Goal: Complete application form: Complete application form

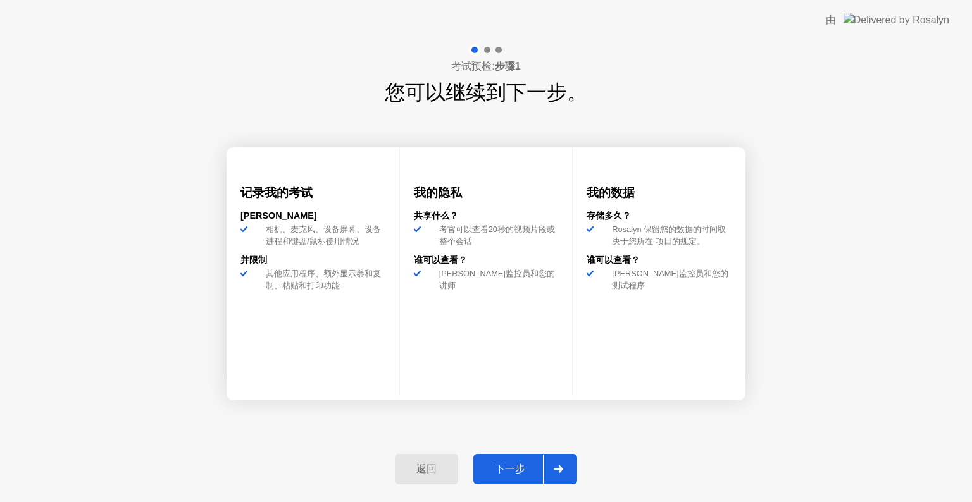
click at [511, 469] on div "下一步" at bounding box center [510, 469] width 66 height 13
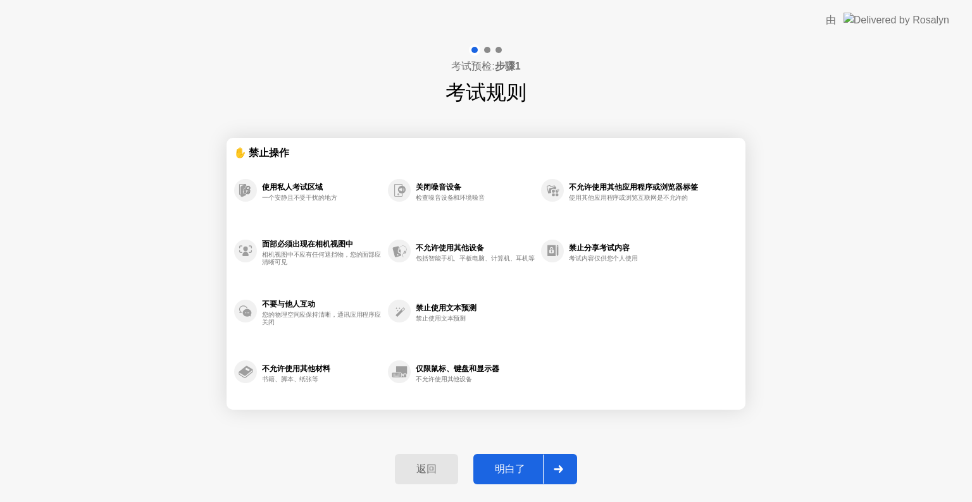
click at [511, 469] on div "明白了" at bounding box center [510, 469] width 66 height 13
select select "**********"
select select "*******"
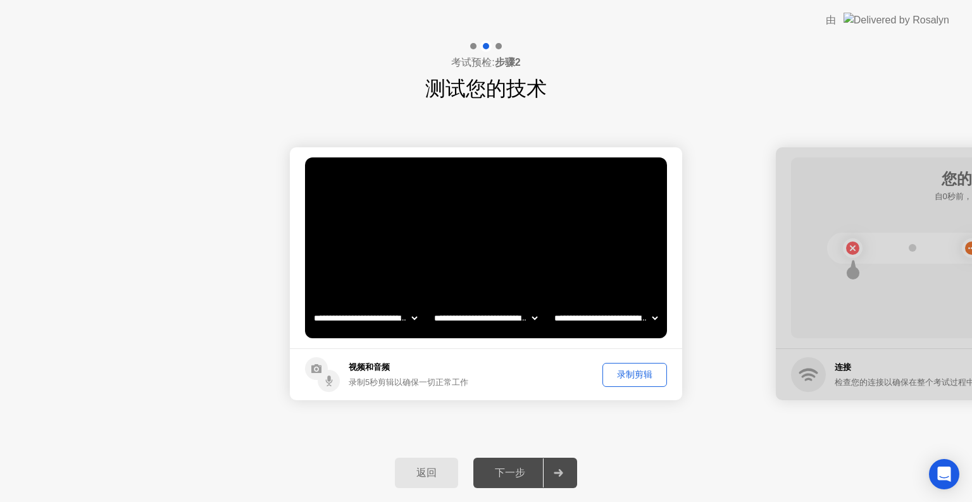
click at [511, 469] on div "下一步" at bounding box center [510, 473] width 66 height 13
click at [512, 468] on div "下一步" at bounding box center [510, 473] width 66 height 13
click at [568, 481] on div at bounding box center [558, 473] width 30 height 29
click at [554, 477] on div at bounding box center [558, 473] width 30 height 29
click at [890, 175] on div at bounding box center [972, 273] width 392 height 253
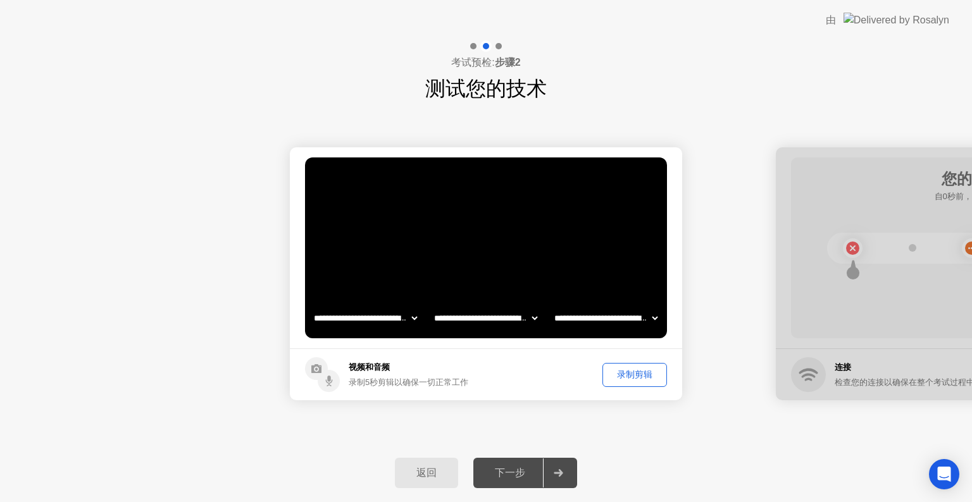
click at [644, 382] on button "录制剪辑" at bounding box center [634, 375] width 65 height 24
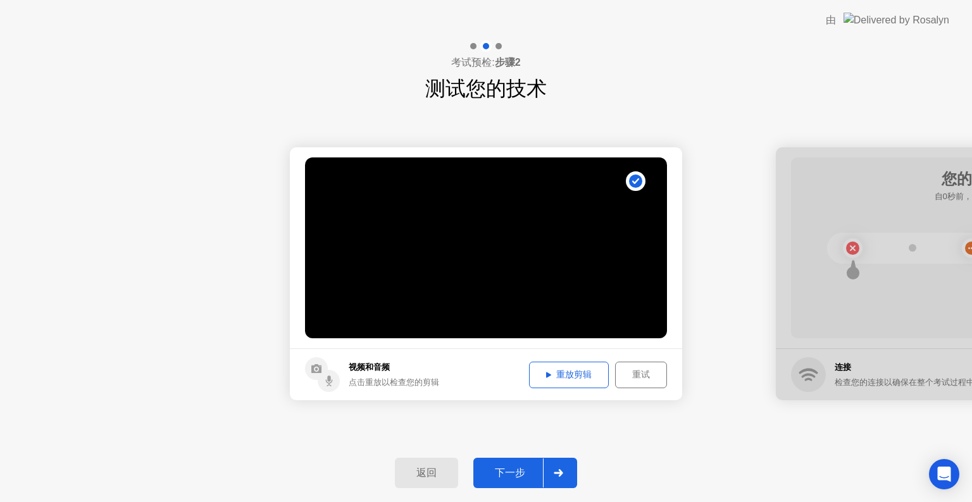
click at [642, 377] on div "重试" at bounding box center [640, 375] width 43 height 12
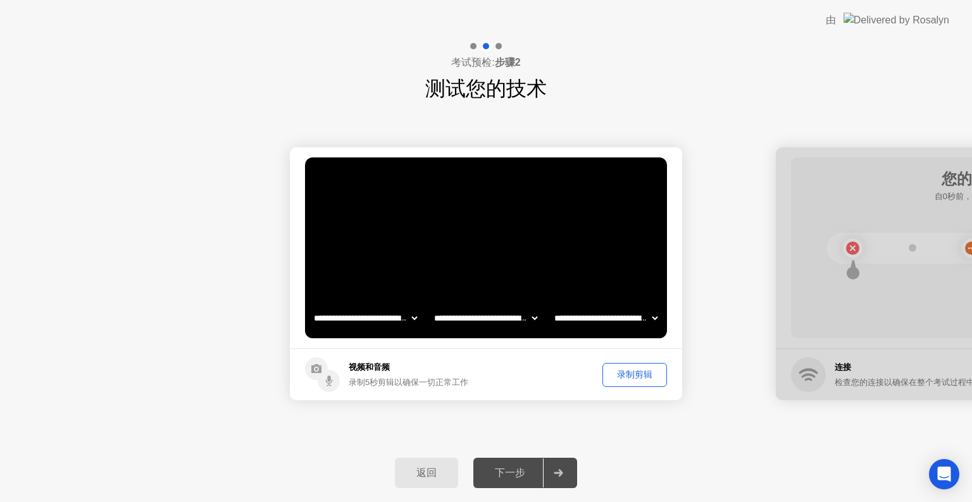
click at [903, 164] on div at bounding box center [972, 273] width 392 height 253
click at [538, 476] on div "下一步" at bounding box center [510, 473] width 66 height 13
click at [506, 474] on div "下一步" at bounding box center [510, 473] width 66 height 13
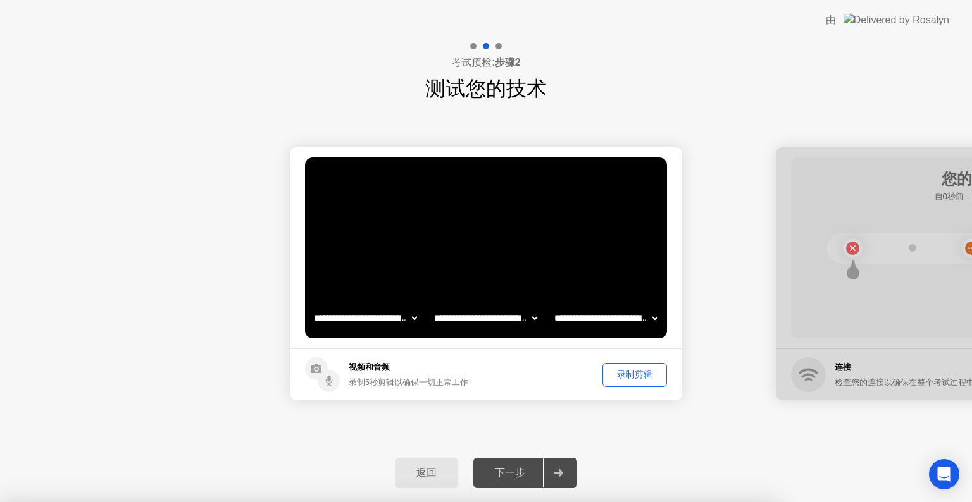
click at [723, 502] on div at bounding box center [486, 502] width 972 height 0
click at [724, 502] on div at bounding box center [486, 502] width 972 height 0
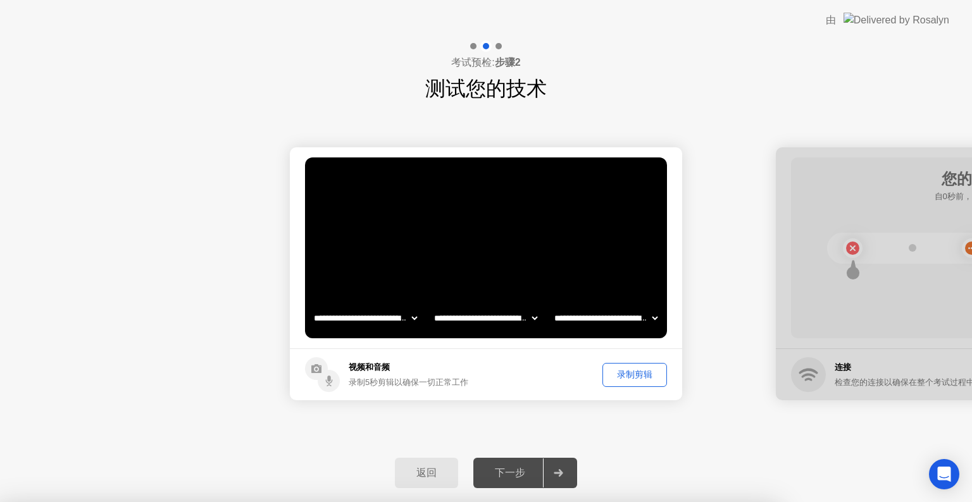
click at [505, 502] on div at bounding box center [486, 502] width 972 height 0
click at [645, 502] on div at bounding box center [486, 502] width 972 height 0
click at [524, 502] on div at bounding box center [486, 502] width 972 height 0
click at [626, 502] on div at bounding box center [486, 502] width 972 height 0
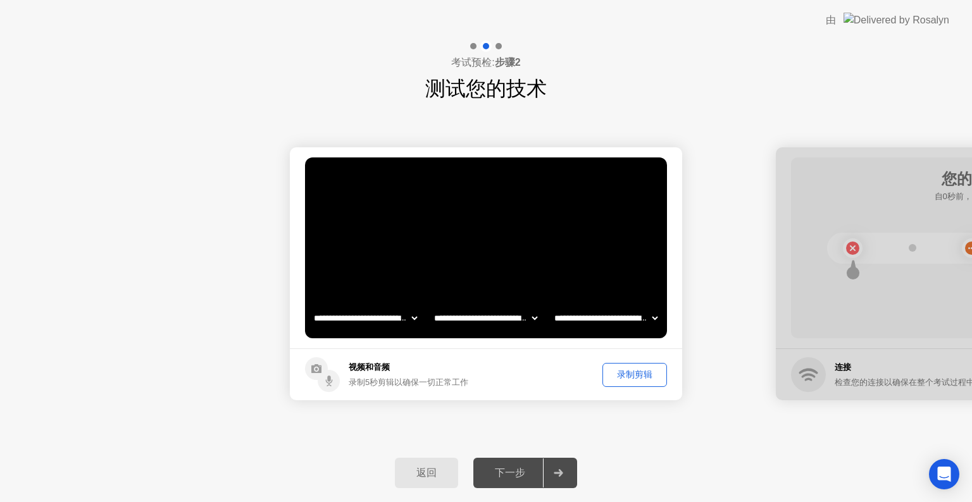
click at [626, 375] on div "录制剪辑" at bounding box center [635, 375] width 56 height 12
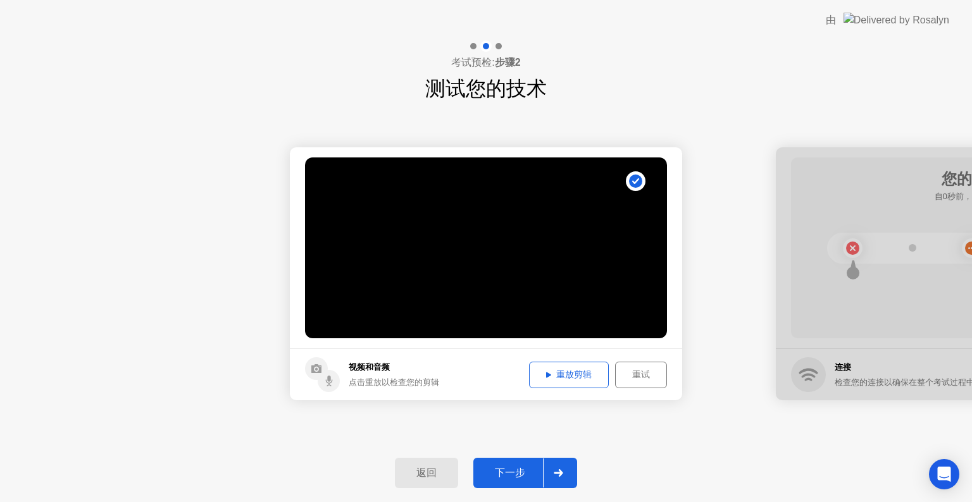
click at [573, 376] on div "重放剪辑" at bounding box center [568, 375] width 71 height 12
click at [518, 467] on div "下一步" at bounding box center [510, 473] width 66 height 13
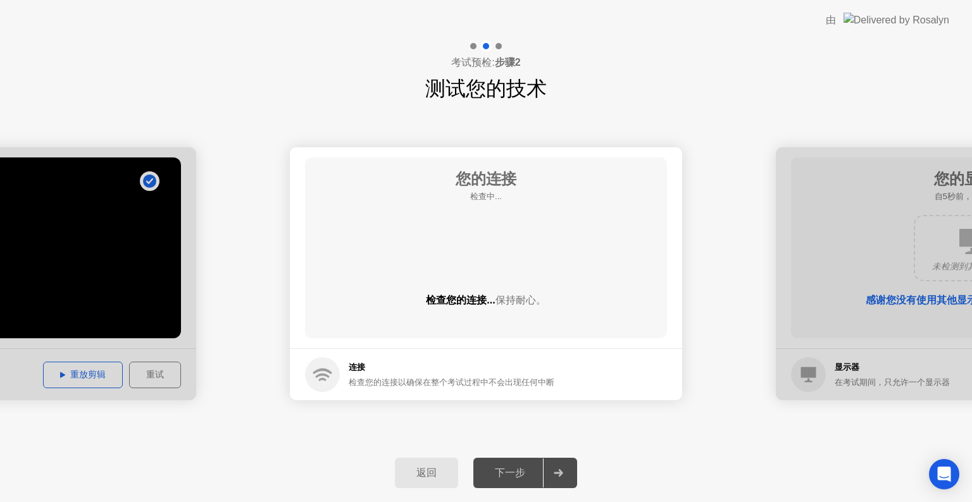
click at [518, 467] on div "下一步" at bounding box center [510, 473] width 66 height 13
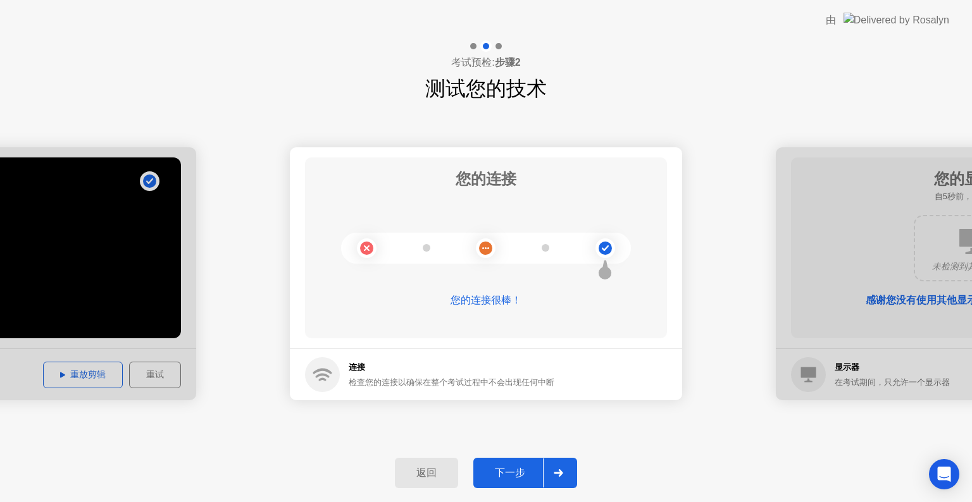
click at [516, 461] on button "下一步" at bounding box center [525, 473] width 104 height 30
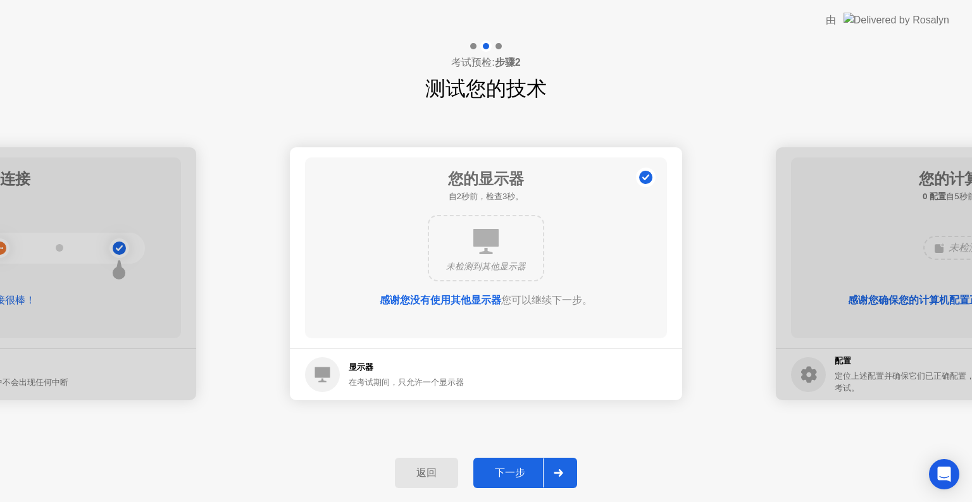
click at [516, 461] on button "下一步" at bounding box center [525, 473] width 104 height 30
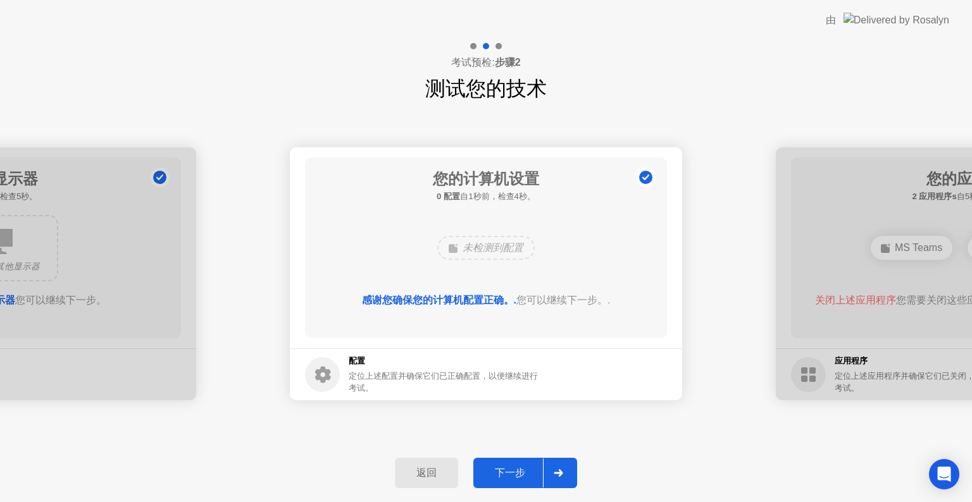
click at [516, 461] on button "下一步" at bounding box center [525, 473] width 104 height 30
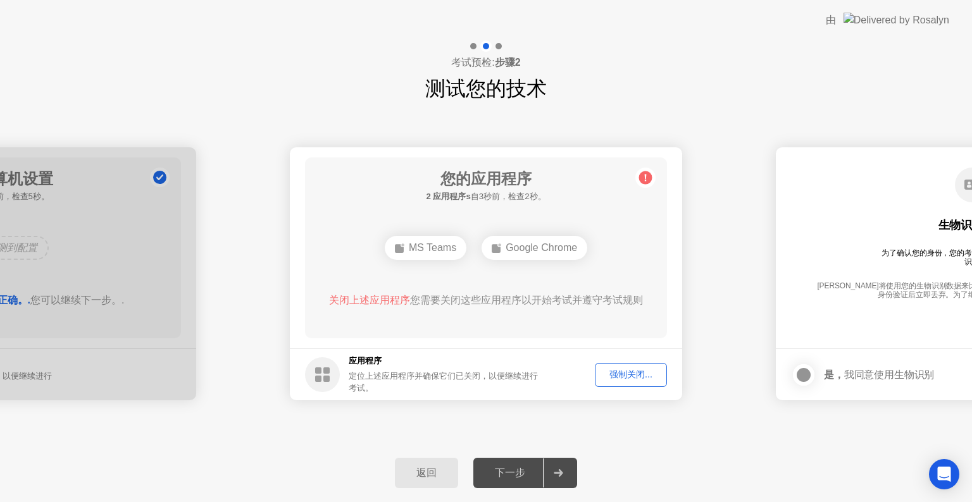
click at [614, 375] on div "强制关闭..." at bounding box center [630, 375] width 63 height 12
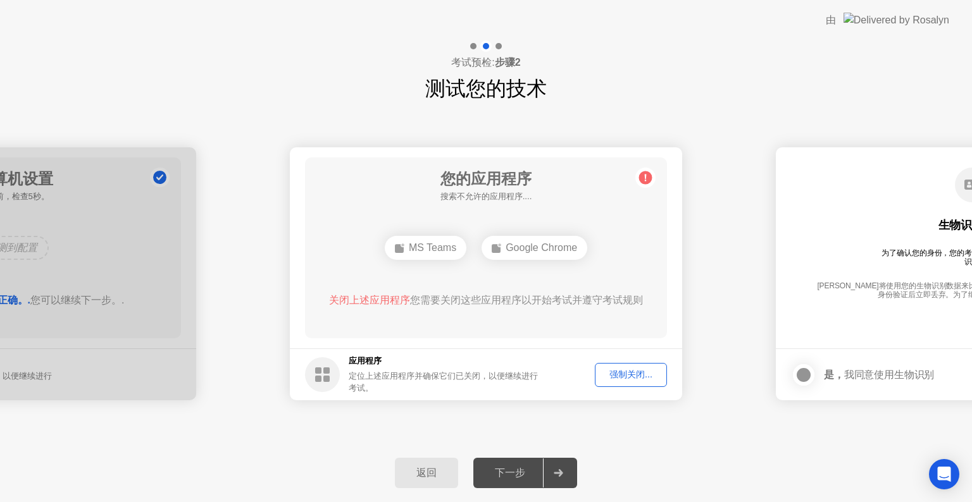
click at [525, 475] on div "下一步" at bounding box center [510, 473] width 66 height 13
click at [361, 302] on span "关闭上述应用程序" at bounding box center [369, 300] width 81 height 11
click at [630, 369] on div "强制关闭..." at bounding box center [630, 375] width 63 height 12
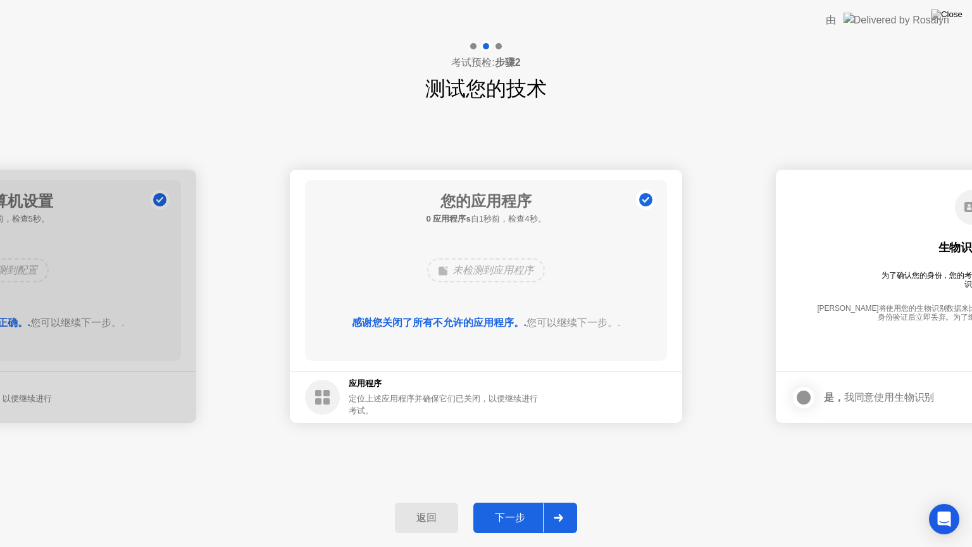
click at [515, 502] on div "下一步" at bounding box center [510, 517] width 66 height 13
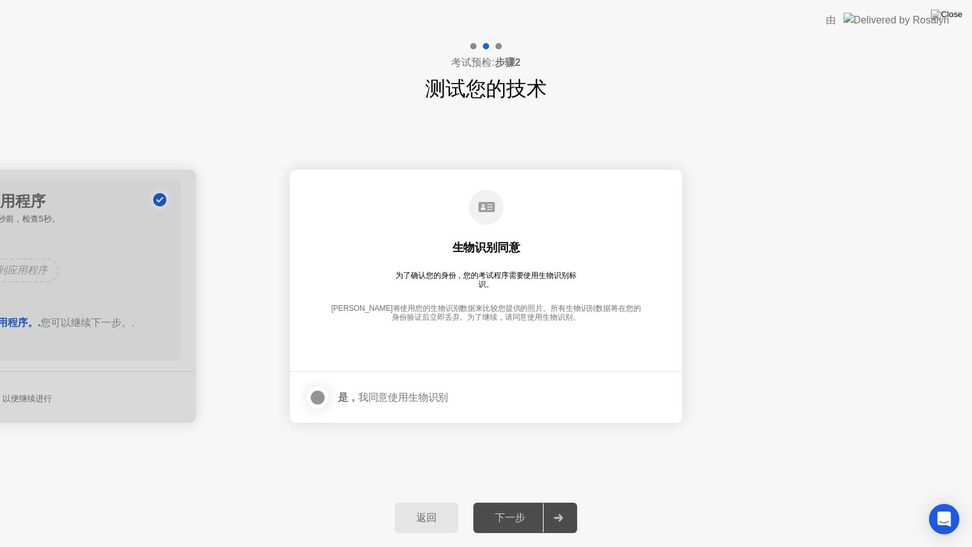
click at [515, 502] on div "下一步" at bounding box center [510, 517] width 66 height 13
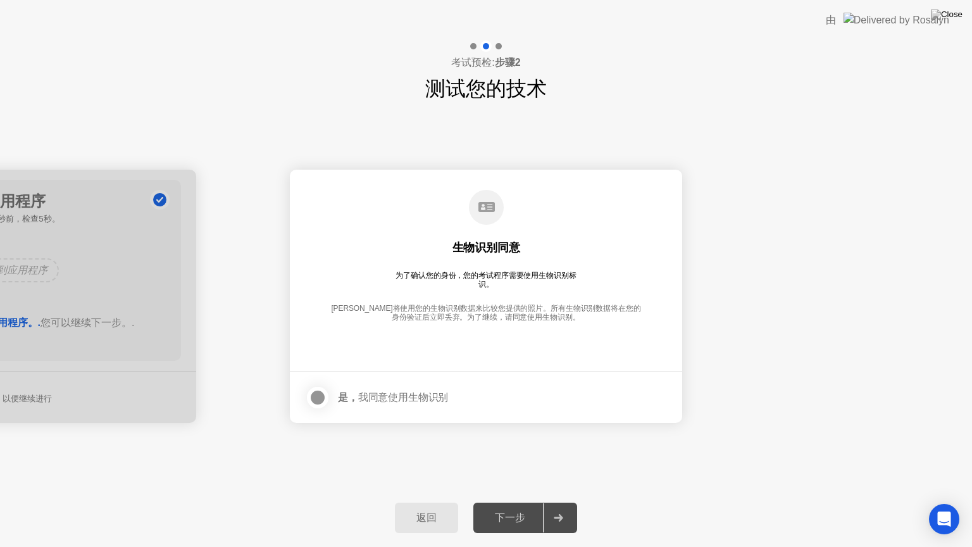
click at [515, 502] on div "下一步" at bounding box center [510, 517] width 66 height 13
click at [323, 397] on div at bounding box center [317, 397] width 15 height 15
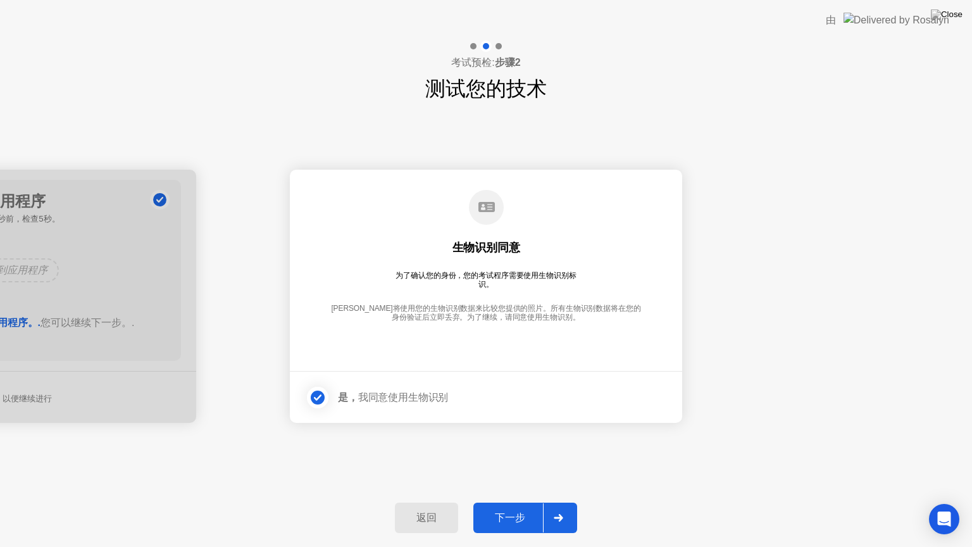
click at [516, 502] on div "下一步" at bounding box center [510, 517] width 66 height 13
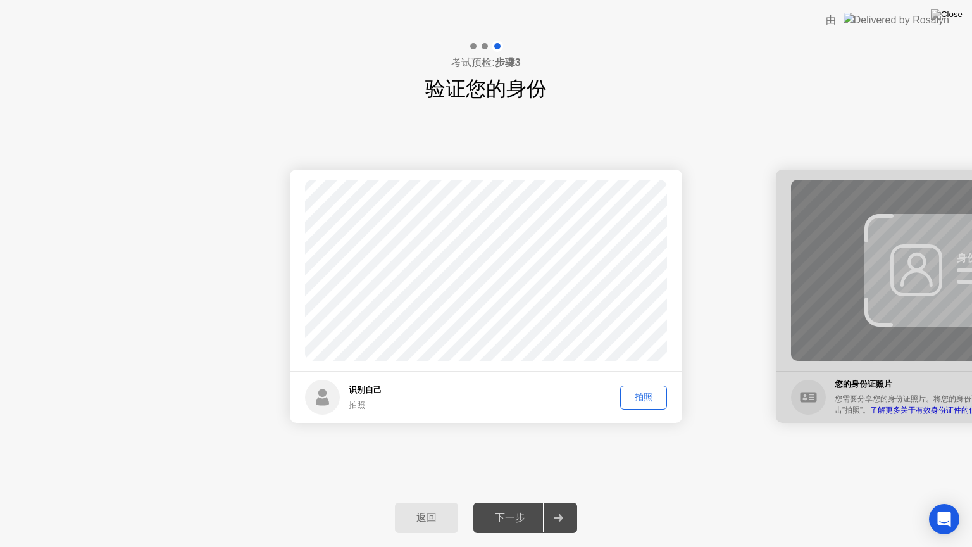
click at [636, 394] on div "拍照" at bounding box center [643, 397] width 38 height 12
click at [515, 502] on div "返回 下一步" at bounding box center [486, 517] width 972 height 58
click at [511, 502] on div "下一步" at bounding box center [510, 517] width 66 height 13
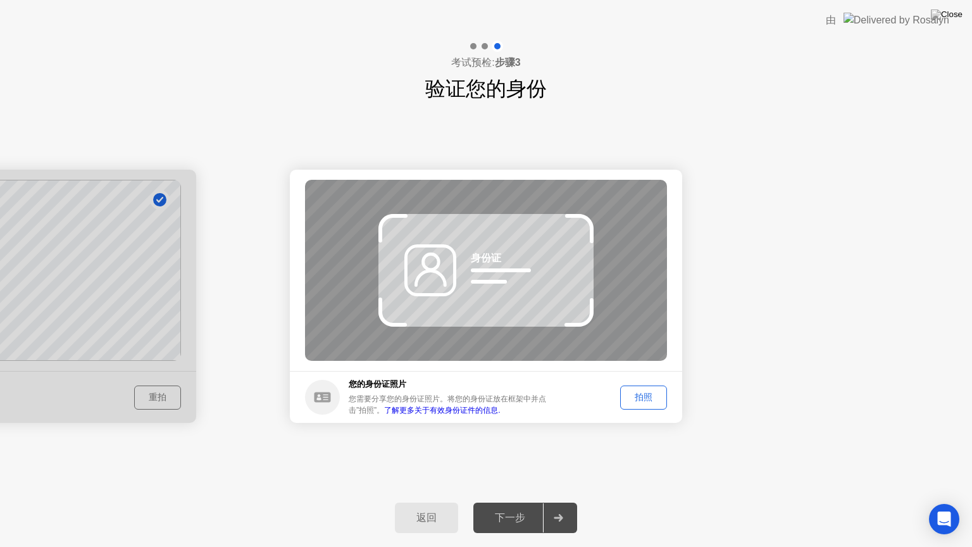
click at [629, 400] on div "拍照" at bounding box center [643, 397] width 38 height 12
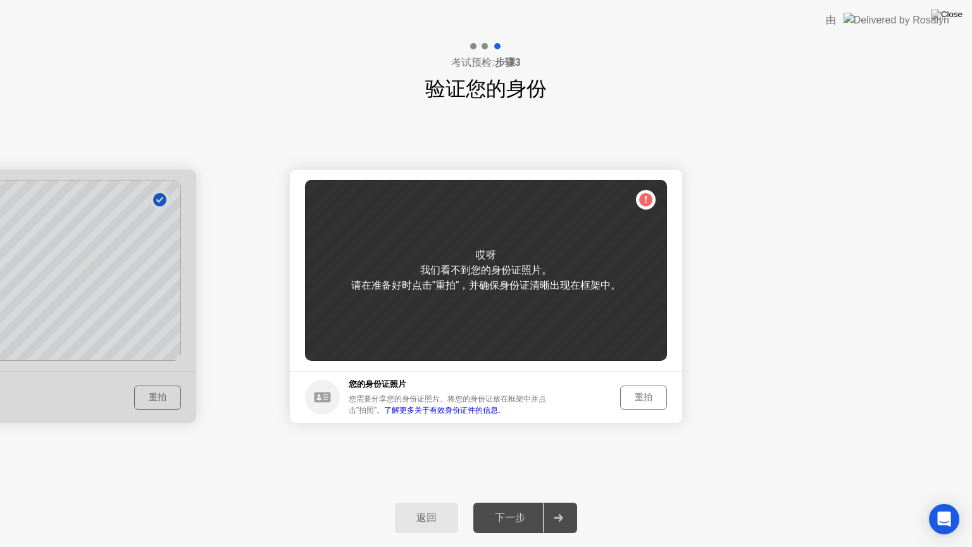
click at [645, 206] on div "哎呀 我们看不到您的身份证照片。 请在准备好时点击”重拍”，并确保身份证清晰出现在框架中。" at bounding box center [486, 270] width 362 height 181
click at [655, 399] on div "重拍" at bounding box center [643, 397] width 38 height 12
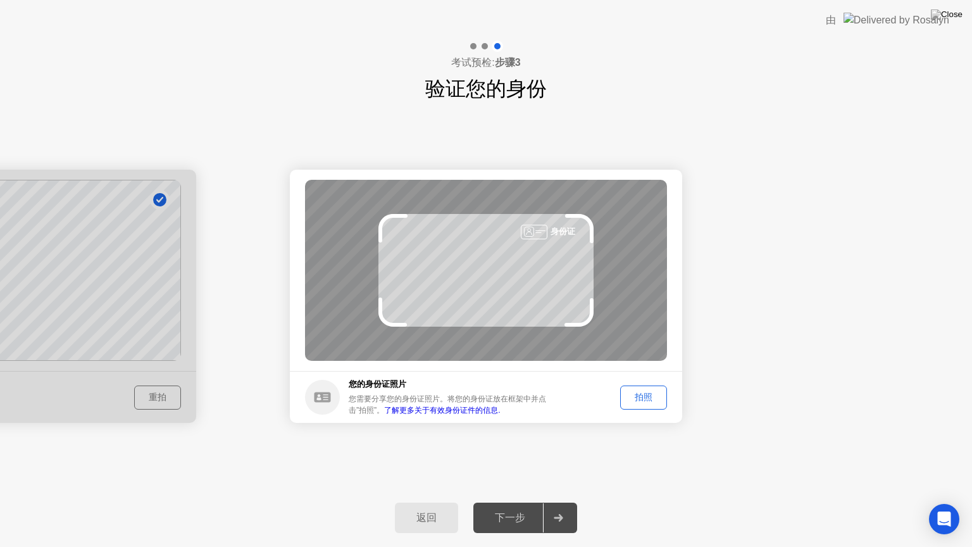
click at [655, 399] on div "拍照" at bounding box center [643, 397] width 38 height 12
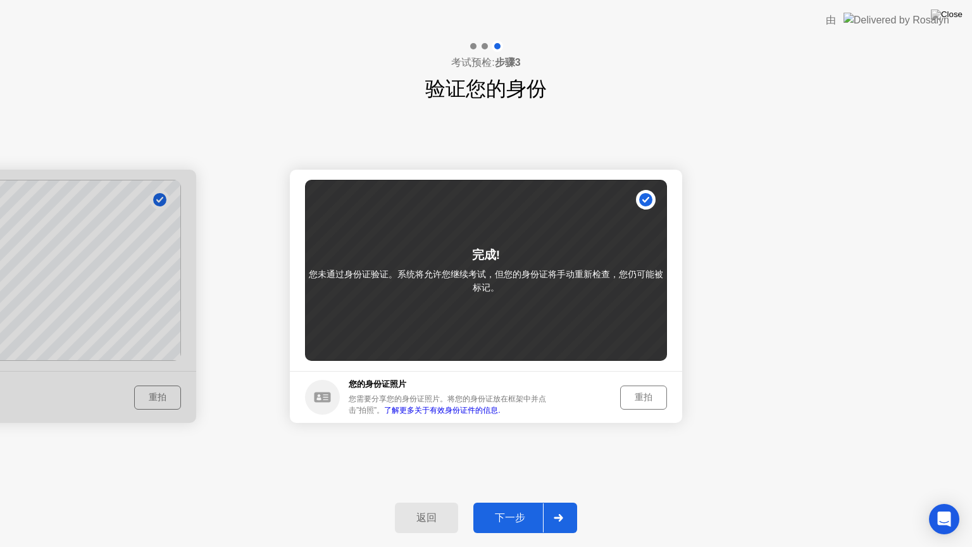
click at [526, 502] on div "下一步" at bounding box center [510, 517] width 66 height 13
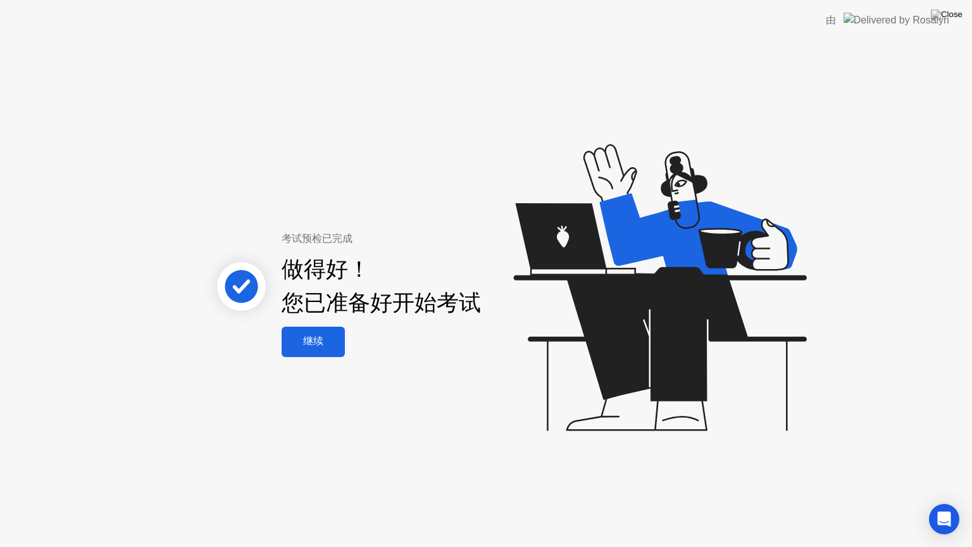
click at [302, 349] on button "继续" at bounding box center [313, 341] width 63 height 30
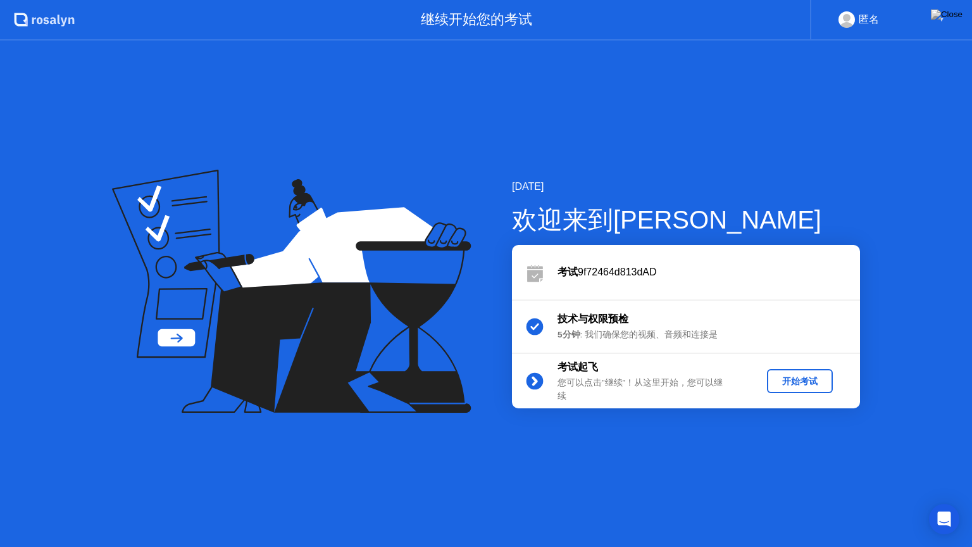
click at [769, 379] on button "开始考试" at bounding box center [800, 381] width 66 height 24
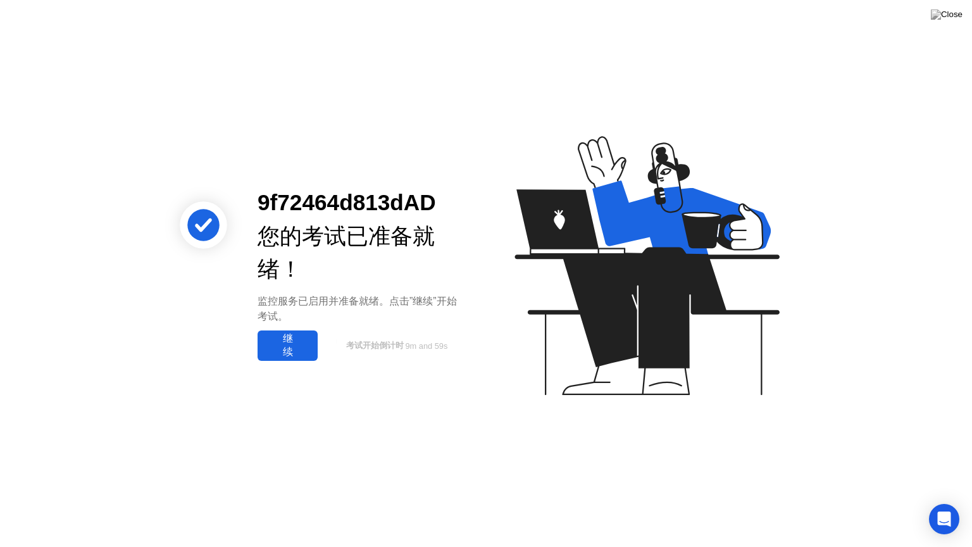
click at [300, 354] on div "继续" at bounding box center [287, 345] width 53 height 27
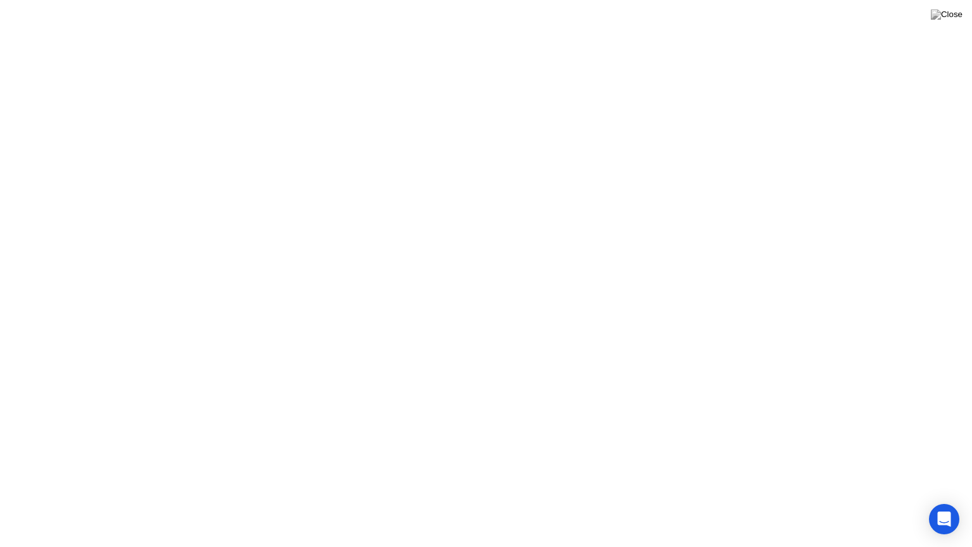
click icon
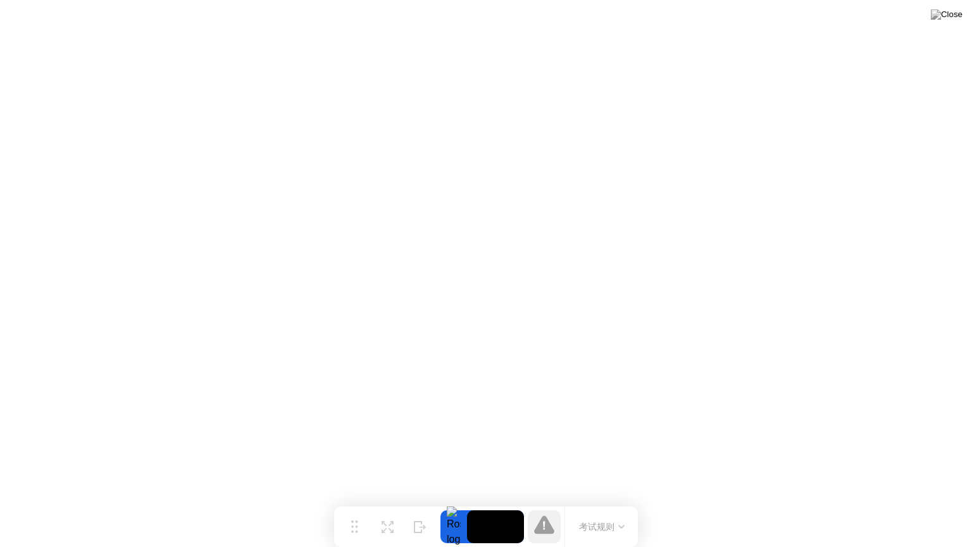
click at [614, 502] on button "考试规则" at bounding box center [601, 526] width 53 height 13
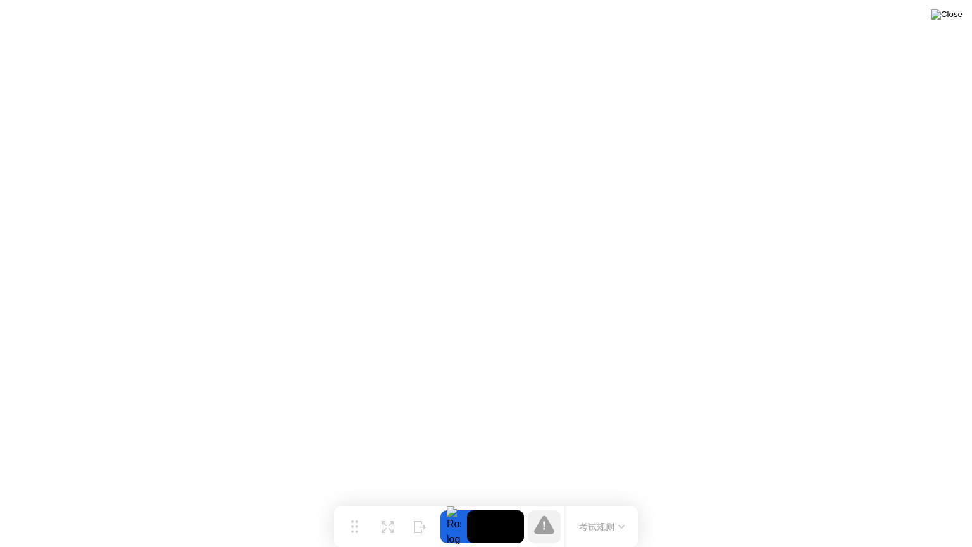
click at [951, 17] on img at bounding box center [947, 14] width 32 height 10
